Goal: Task Accomplishment & Management: Use online tool/utility

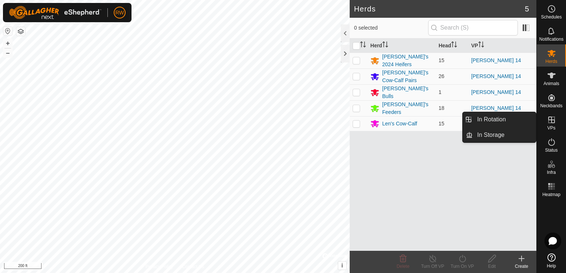
click at [554, 119] on icon at bounding box center [551, 120] width 9 height 9
click at [553, 119] on icon at bounding box center [551, 120] width 9 height 9
click at [514, 123] on link "In Rotation" at bounding box center [504, 119] width 63 height 15
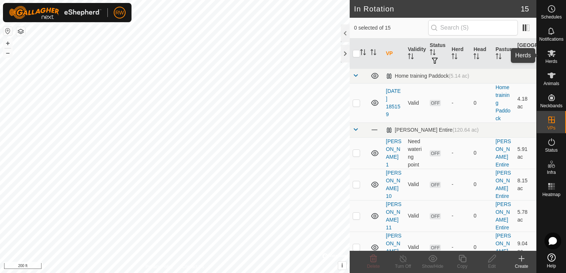
click at [549, 53] on icon at bounding box center [551, 53] width 9 height 9
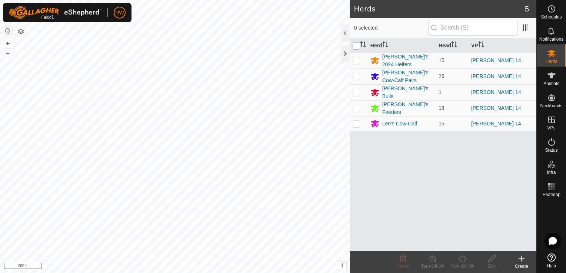
click at [358, 47] on input "checkbox" at bounding box center [356, 45] width 7 height 7
checkbox input "true"
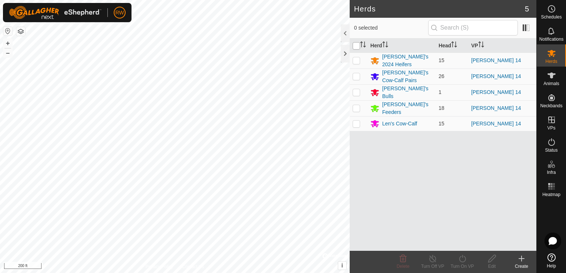
checkbox input "true"
click at [463, 259] on icon at bounding box center [462, 258] width 9 height 9
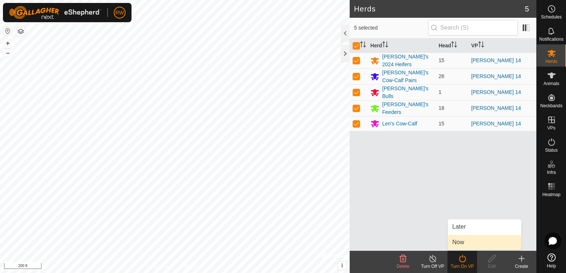
click at [460, 241] on link "Now" at bounding box center [484, 242] width 73 height 15
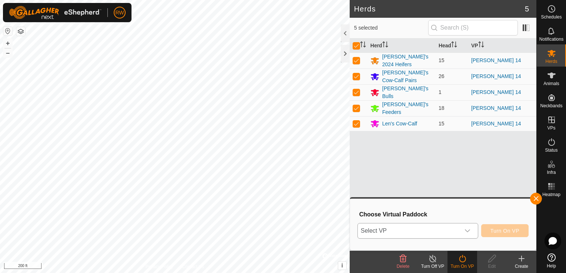
click at [468, 230] on icon "dropdown trigger" at bounding box center [467, 231] width 6 height 6
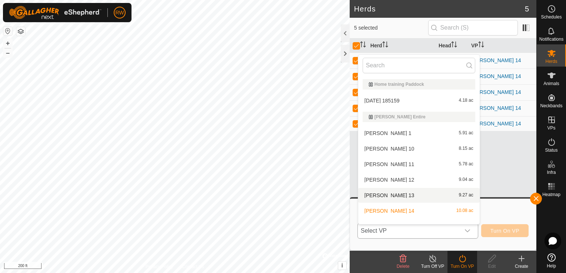
click at [404, 193] on li "[PERSON_NAME] 13 9.27 ac" at bounding box center [418, 195] width 121 height 15
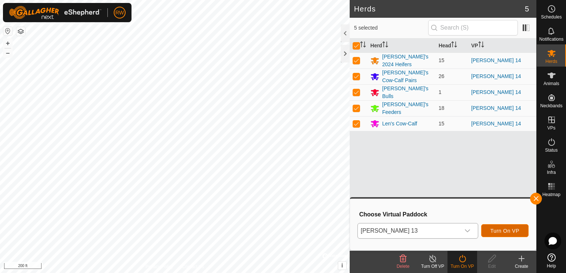
click at [504, 230] on span "Turn On VP" at bounding box center [504, 231] width 29 height 6
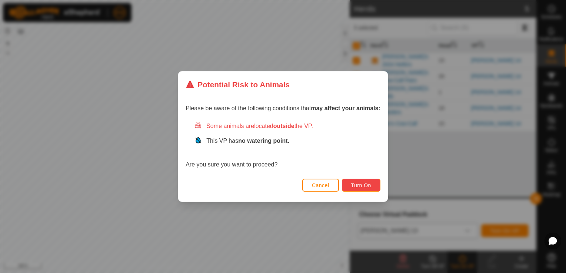
click at [358, 188] on span "Turn On" at bounding box center [361, 186] width 20 height 6
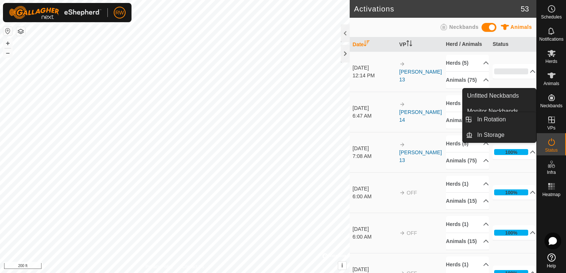
click at [550, 126] on span "VPs" at bounding box center [551, 128] width 8 height 4
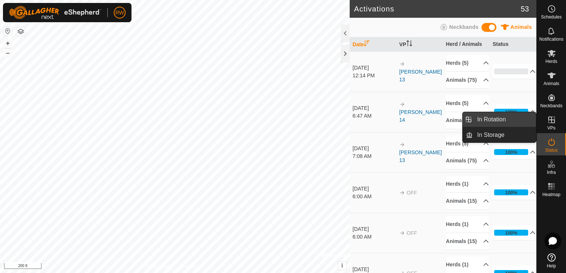
click at [482, 122] on link "In Rotation" at bounding box center [504, 119] width 63 height 15
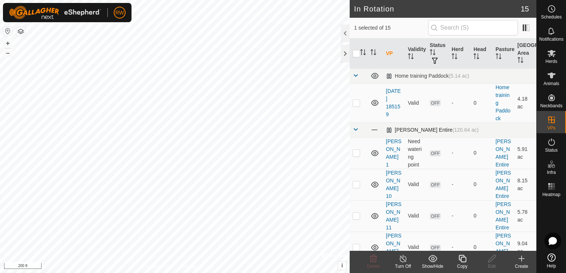
checkbox input "false"
checkbox input "true"
click at [459, 259] on icon at bounding box center [462, 258] width 9 height 9
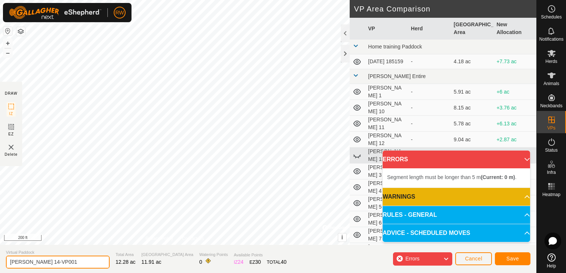
click at [56, 263] on input "[PERSON_NAME] 14-VP001" at bounding box center [58, 262] width 104 height 13
type input "[PERSON_NAME] 15"
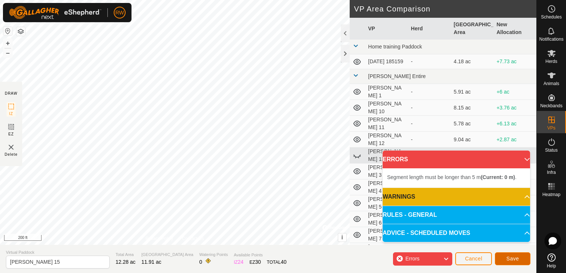
click at [510, 259] on span "Save" at bounding box center [512, 259] width 13 height 6
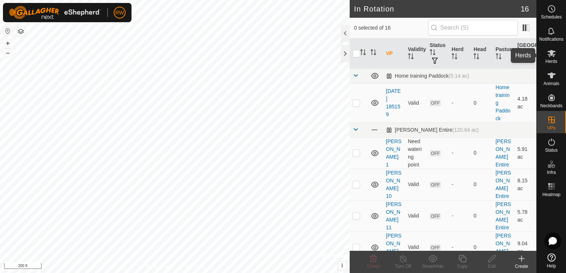
drag, startPoint x: 549, startPoint y: 53, endPoint x: 538, endPoint y: 53, distance: 11.1
click at [548, 53] on icon at bounding box center [551, 53] width 9 height 9
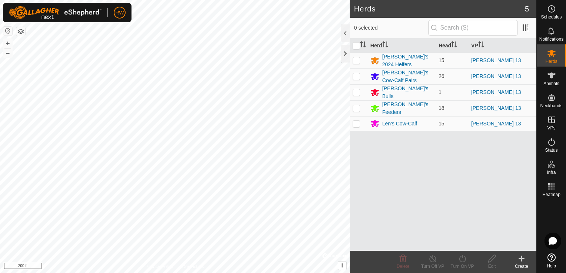
click at [355, 57] on p-checkbox at bounding box center [356, 60] width 7 height 6
checkbox input "true"
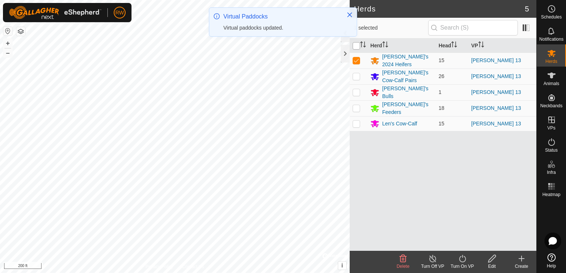
click at [355, 46] on input "checkbox" at bounding box center [356, 45] width 7 height 7
checkbox input "true"
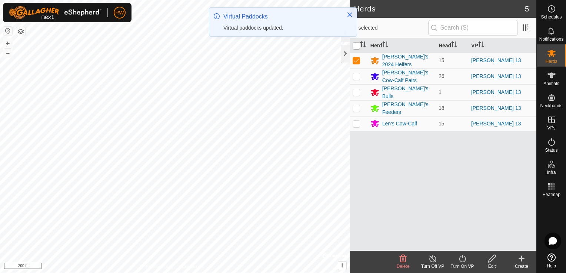
checkbox input "true"
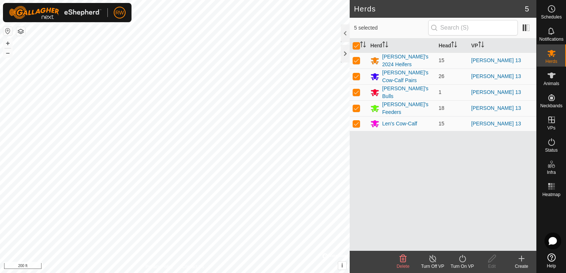
click at [463, 256] on icon at bounding box center [462, 258] width 9 height 9
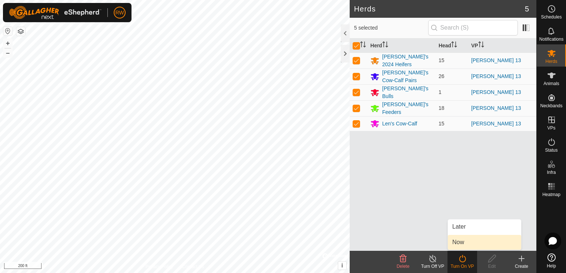
click at [464, 243] on link "Now" at bounding box center [484, 242] width 73 height 15
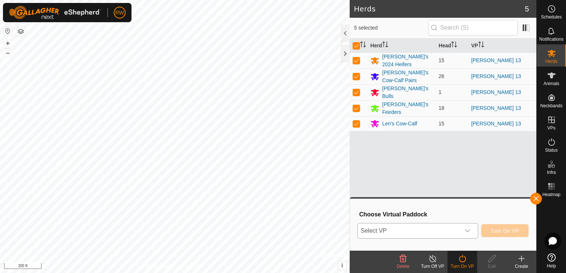
click at [468, 232] on icon "dropdown trigger" at bounding box center [467, 231] width 5 height 3
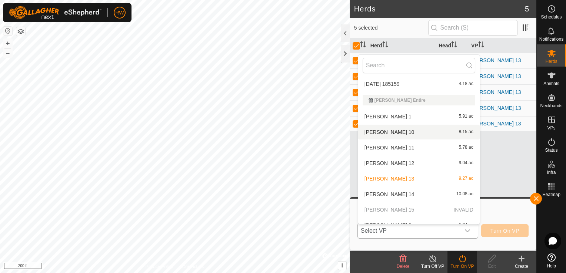
scroll to position [25, 0]
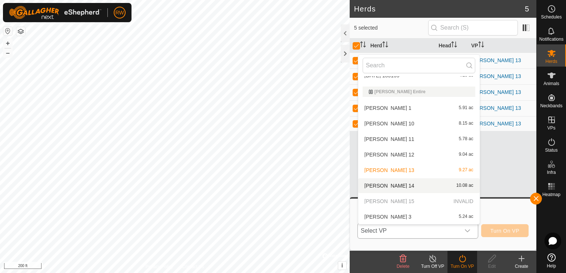
click at [396, 204] on p-selectitem "[PERSON_NAME] 15 INVALID" at bounding box center [418, 201] width 121 height 15
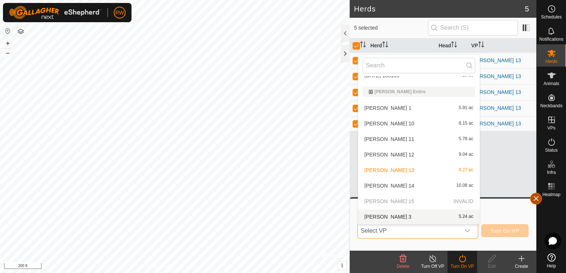
click at [536, 199] on button "button" at bounding box center [536, 199] width 12 height 12
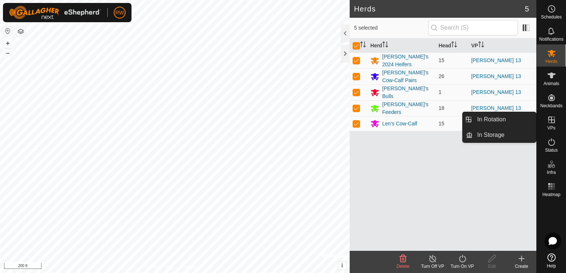
click at [550, 123] on icon at bounding box center [551, 120] width 7 height 7
click at [515, 122] on link "In Rotation" at bounding box center [504, 119] width 63 height 15
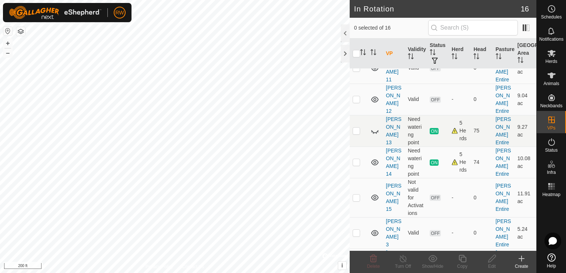
scroll to position [185, 0]
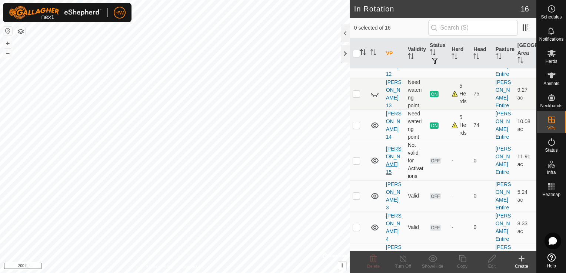
click at [393, 146] on link "[PERSON_NAME] 15" at bounding box center [394, 160] width 16 height 29
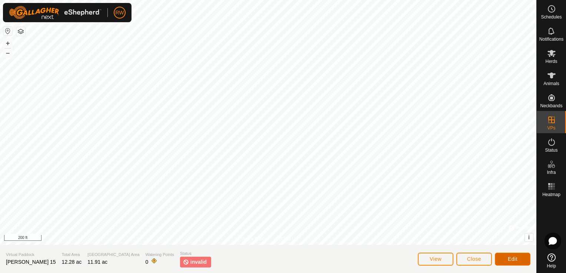
click at [505, 260] on button "Edit" at bounding box center [513, 259] width 36 height 13
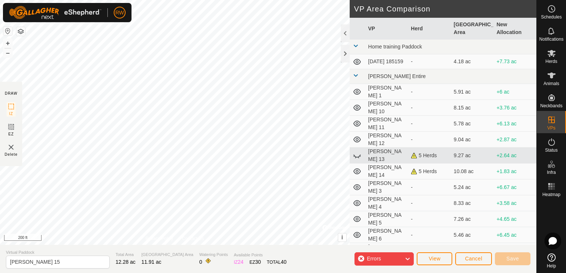
click at [406, 260] on icon at bounding box center [407, 259] width 6 height 10
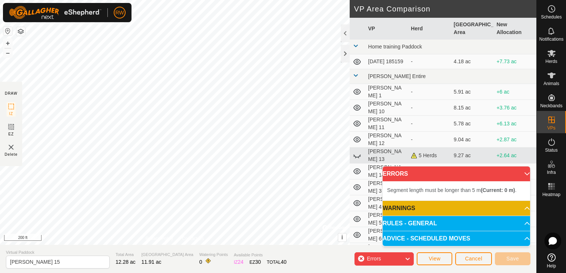
click at [210, 134] on div "Segment length must be longer than 5 m (Current: 0 m) . Segment length must be …" at bounding box center [175, 122] width 350 height 245
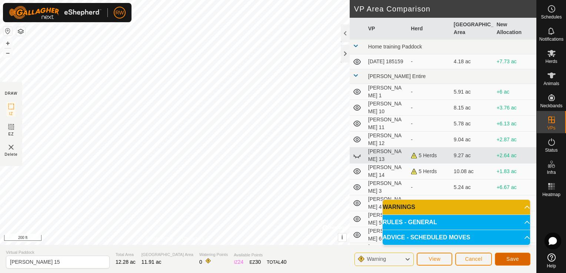
click at [516, 260] on span "Save" at bounding box center [512, 259] width 13 height 6
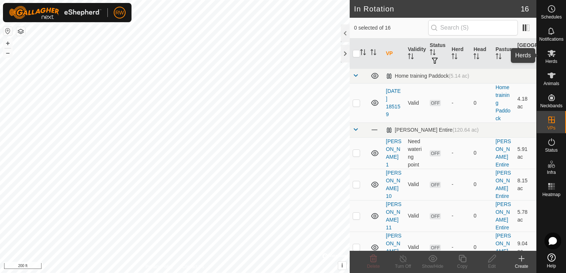
click at [552, 54] on icon at bounding box center [551, 53] width 8 height 7
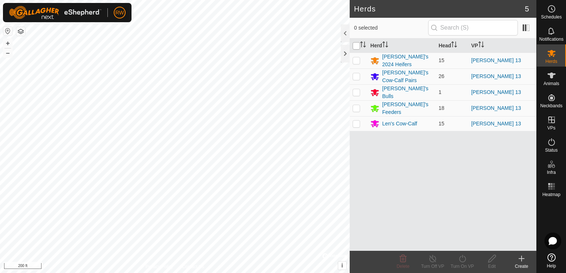
drag, startPoint x: 356, startPoint y: 43, endPoint x: 354, endPoint y: 60, distance: 16.8
click at [356, 43] on input "checkbox" at bounding box center [356, 45] width 7 height 7
checkbox input "true"
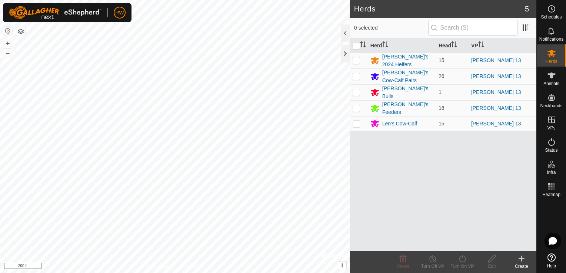
checkbox input "true"
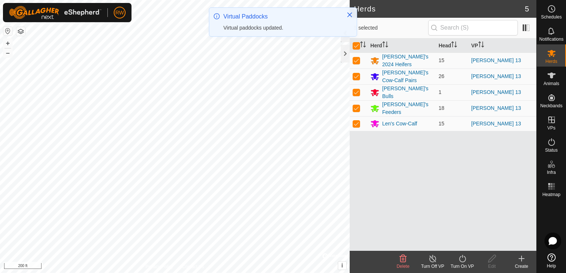
click at [460, 259] on icon at bounding box center [462, 258] width 9 height 9
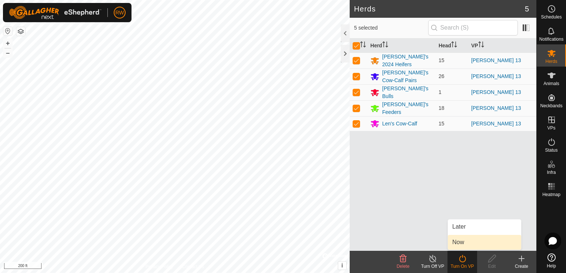
click at [469, 240] on link "Now" at bounding box center [484, 242] width 73 height 15
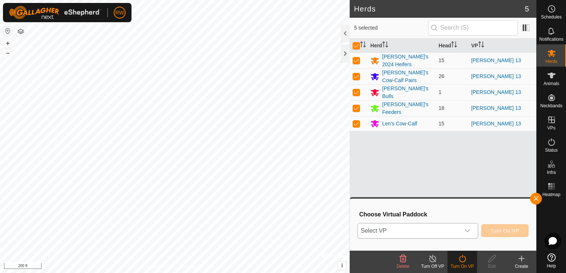
click at [465, 231] on div "dropdown trigger" at bounding box center [467, 231] width 15 height 15
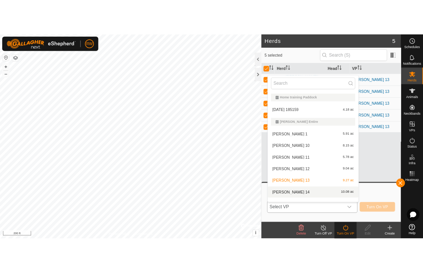
scroll to position [10, 0]
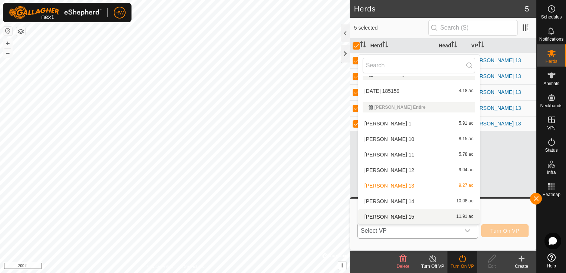
click at [391, 216] on li "[PERSON_NAME] 15 11.91 ac" at bounding box center [418, 217] width 121 height 15
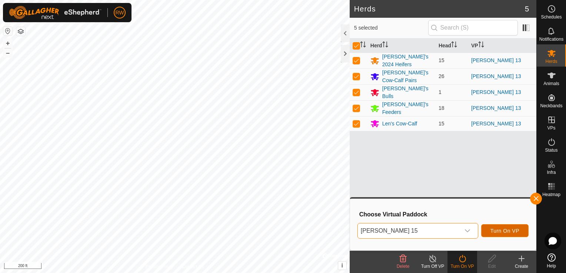
click at [507, 231] on span "Turn On VP" at bounding box center [504, 231] width 29 height 6
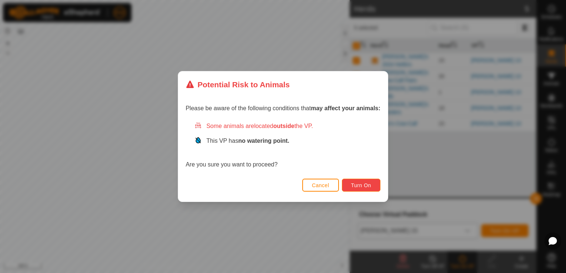
click at [363, 185] on span "Turn On" at bounding box center [361, 186] width 20 height 6
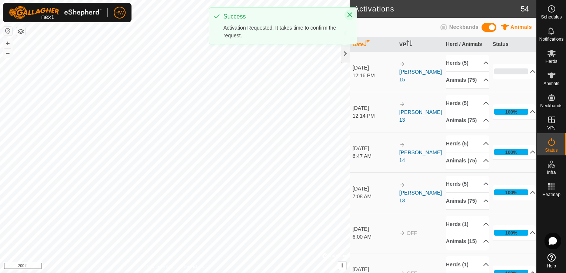
click at [350, 16] on icon "Close" at bounding box center [350, 15] width 6 height 6
